Goal: Transaction & Acquisition: Book appointment/travel/reservation

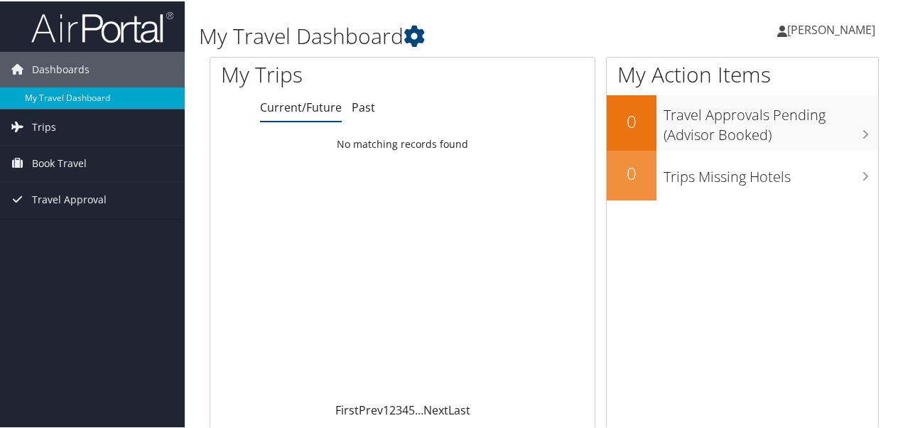
click at [854, 28] on span "[PERSON_NAME]" at bounding box center [831, 29] width 88 height 16
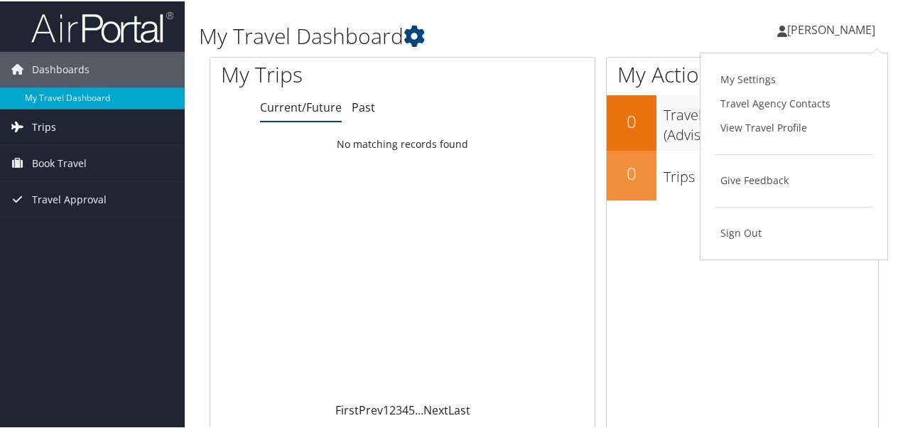
click at [70, 119] on link "Trips" at bounding box center [92, 126] width 185 height 36
click at [58, 226] on span "Book Travel" at bounding box center [59, 226] width 55 height 36
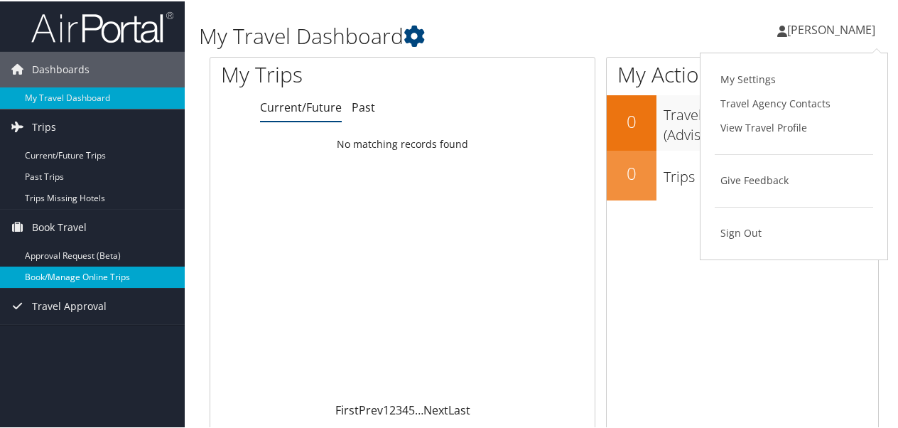
click at [63, 269] on link "Book/Manage Online Trips" at bounding box center [92, 275] width 185 height 21
